Goal: Check status: Check status

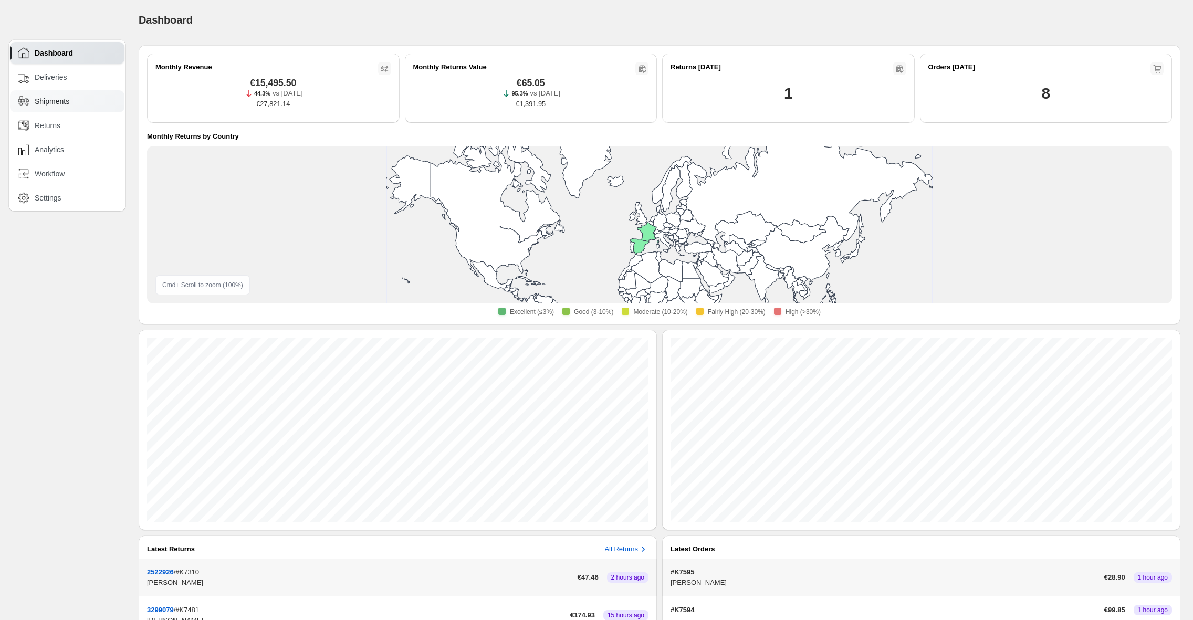
click at [79, 103] on div "Shipments" at bounding box center [68, 102] width 100 height 12
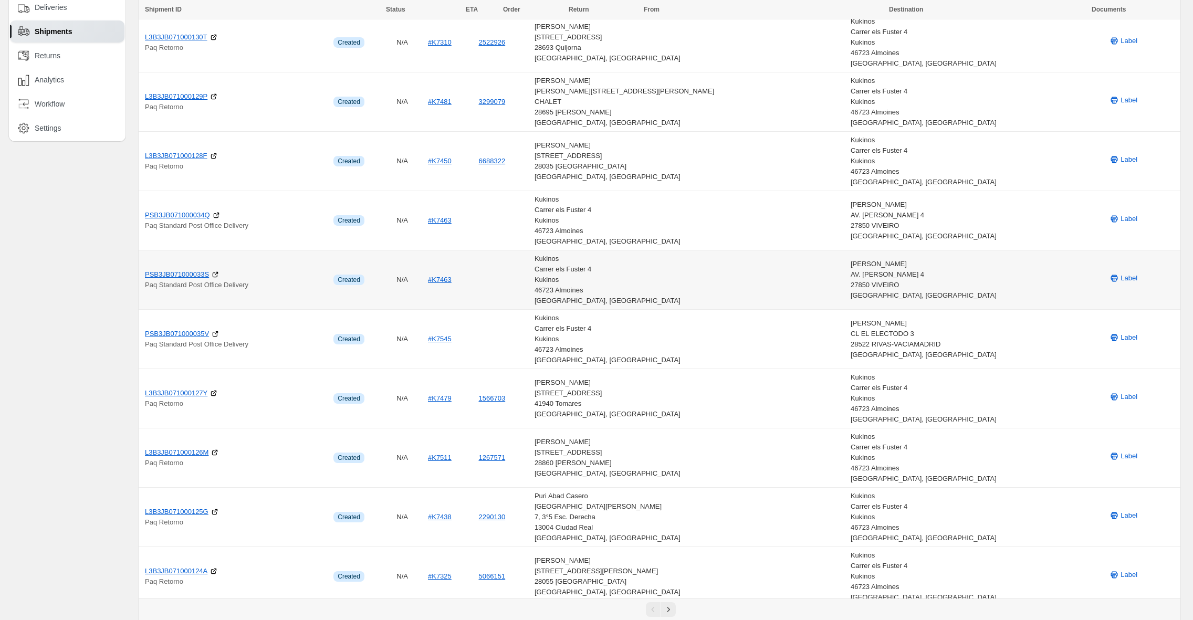
scroll to position [77, 0]
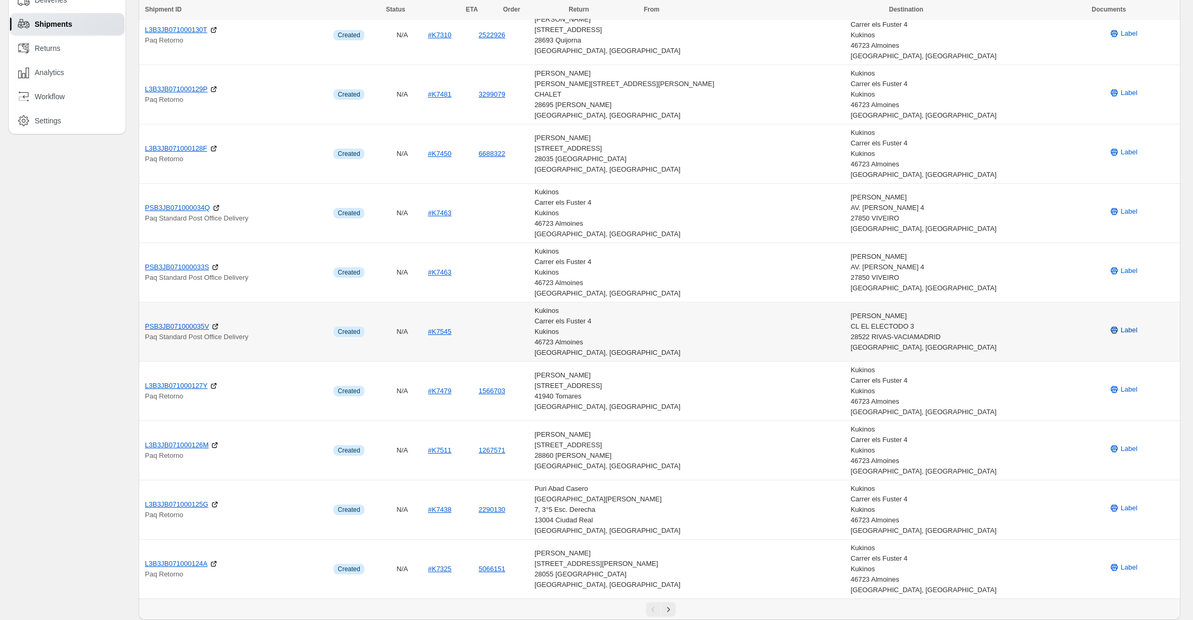
click at [1108, 323] on button "Label" at bounding box center [1122, 330] width 41 height 17
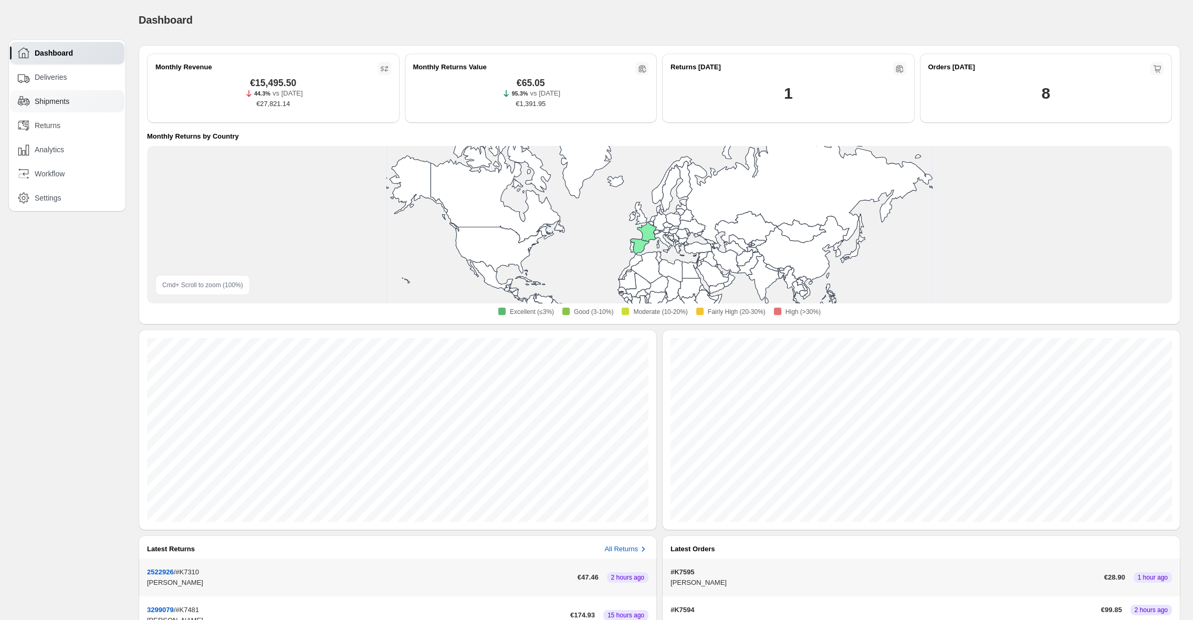
click at [67, 101] on span "Shipments" at bounding box center [52, 101] width 35 height 10
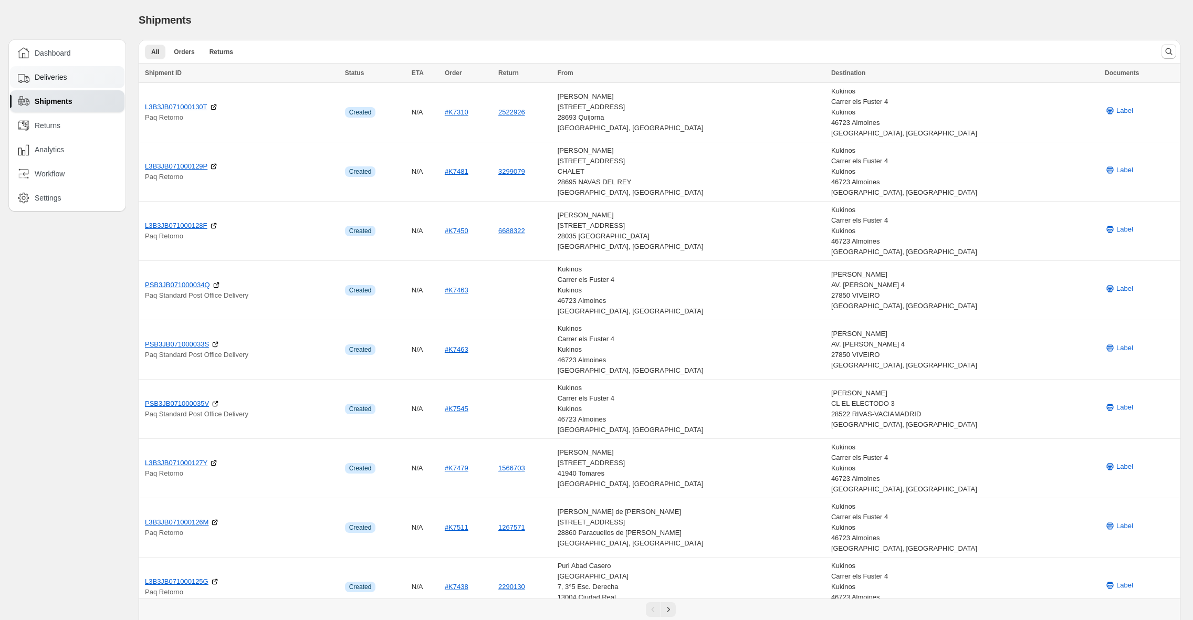
click at [69, 82] on div "Deliveries" at bounding box center [68, 77] width 100 height 12
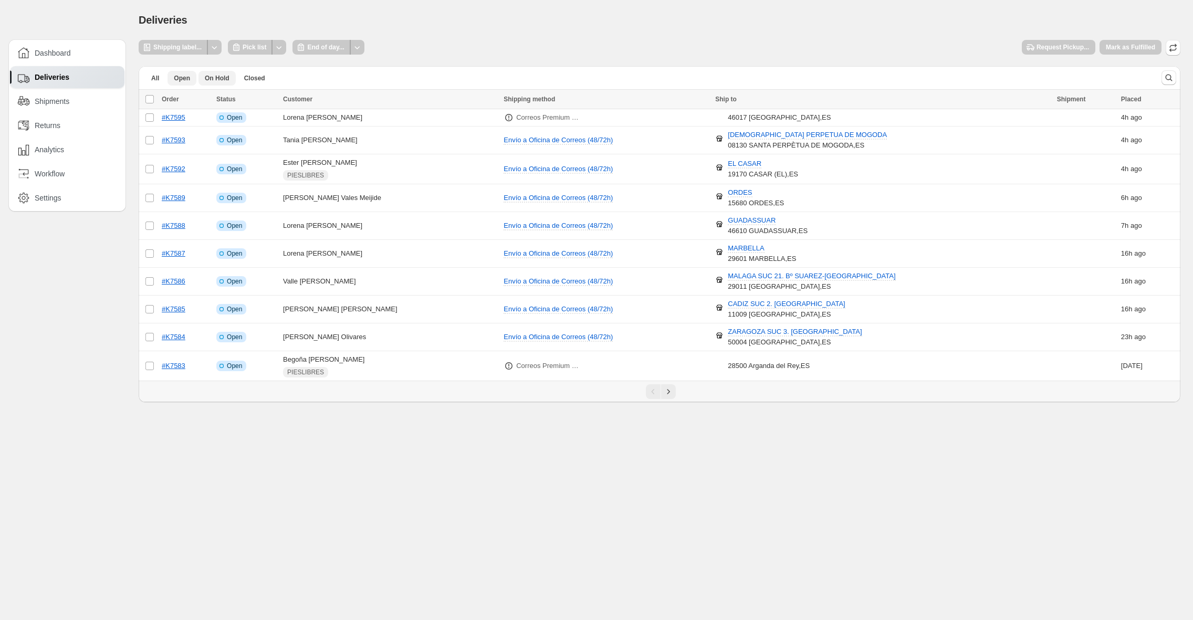
click at [228, 79] on span "On Hold" at bounding box center [217, 78] width 25 height 8
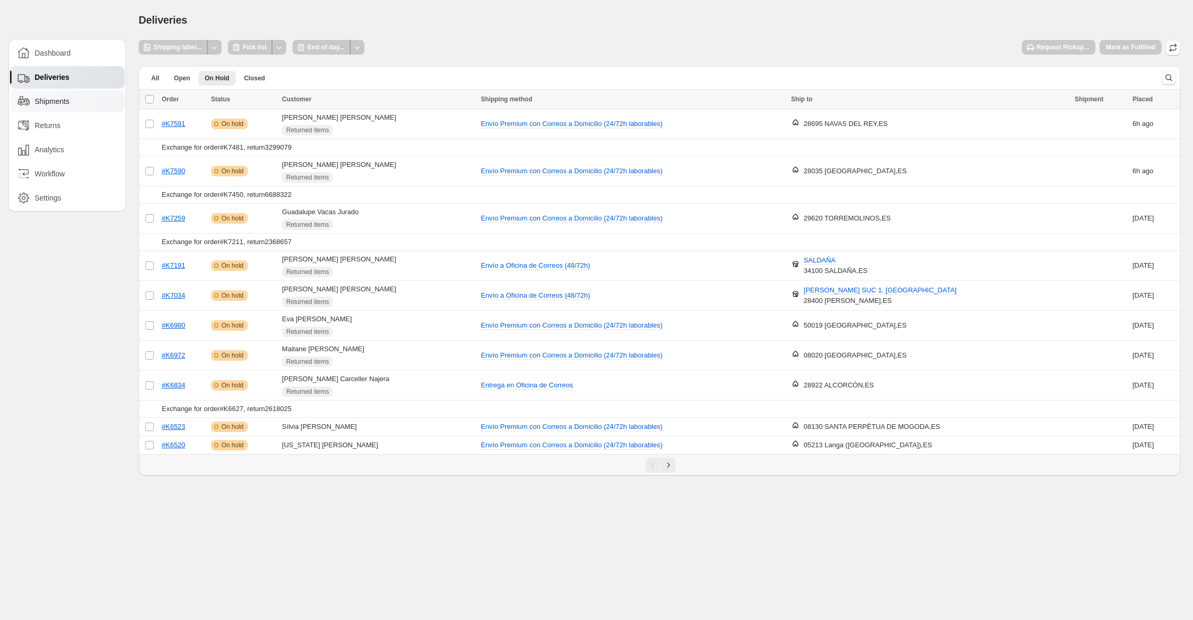
click at [109, 101] on div "Shipments" at bounding box center [68, 102] width 100 height 12
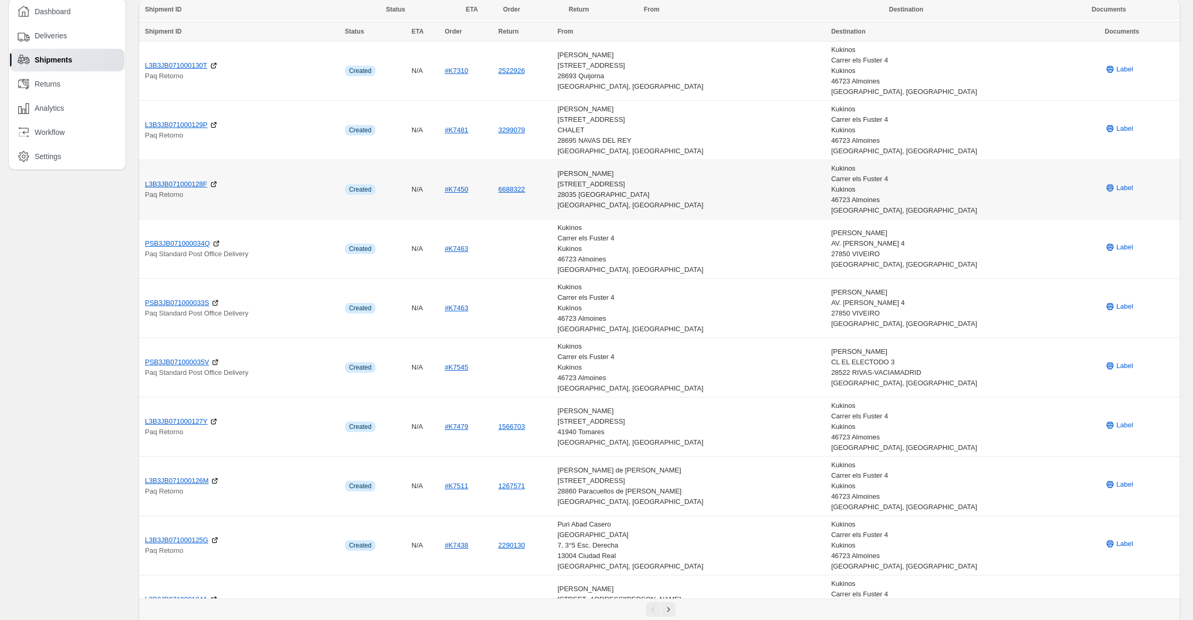
scroll to position [77, 0]
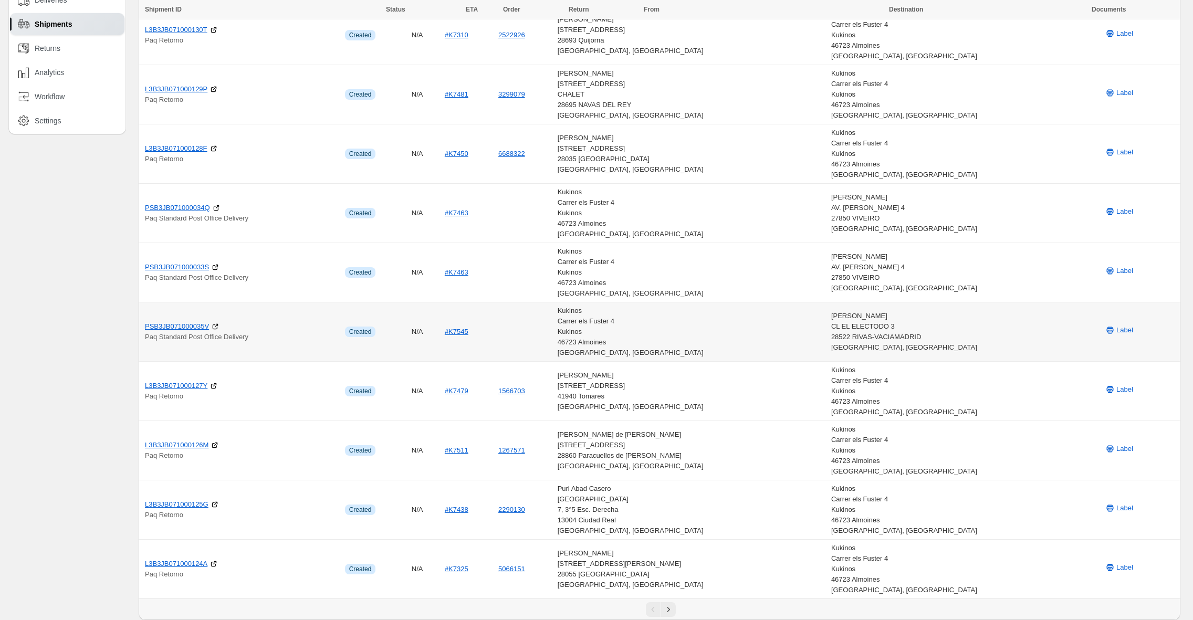
click at [495, 329] on td "#K7545" at bounding box center [468, 331] width 54 height 59
click at [191, 327] on link "PSB3JB071000035V" at bounding box center [177, 326] width 64 height 10
